Goal: Task Accomplishment & Management: Complete application form

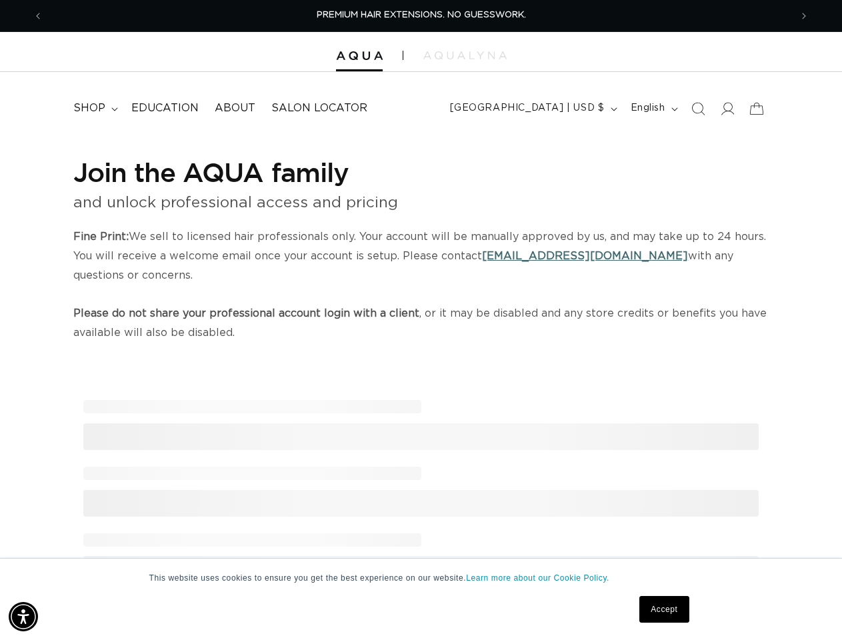
scroll to position [0, 1495]
click at [421, 320] on p "Fine Print: We sell to licensed hair professionals only. Your account will be m…" at bounding box center [420, 284] width 695 height 115
click at [23, 617] on img "Accessibility Menu" at bounding box center [23, 616] width 29 height 29
